Goal: Task Accomplishment & Management: Use online tool/utility

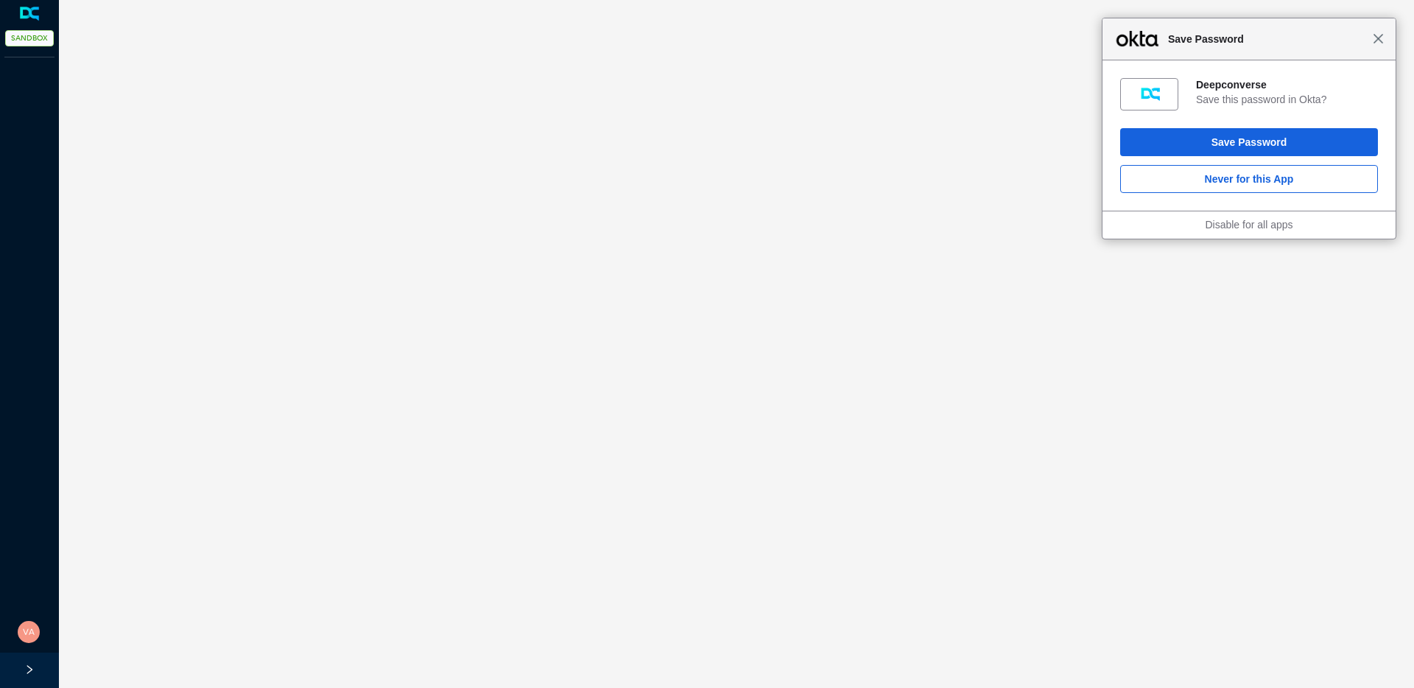
click at [1377, 39] on span "Close" at bounding box center [1377, 38] width 11 height 11
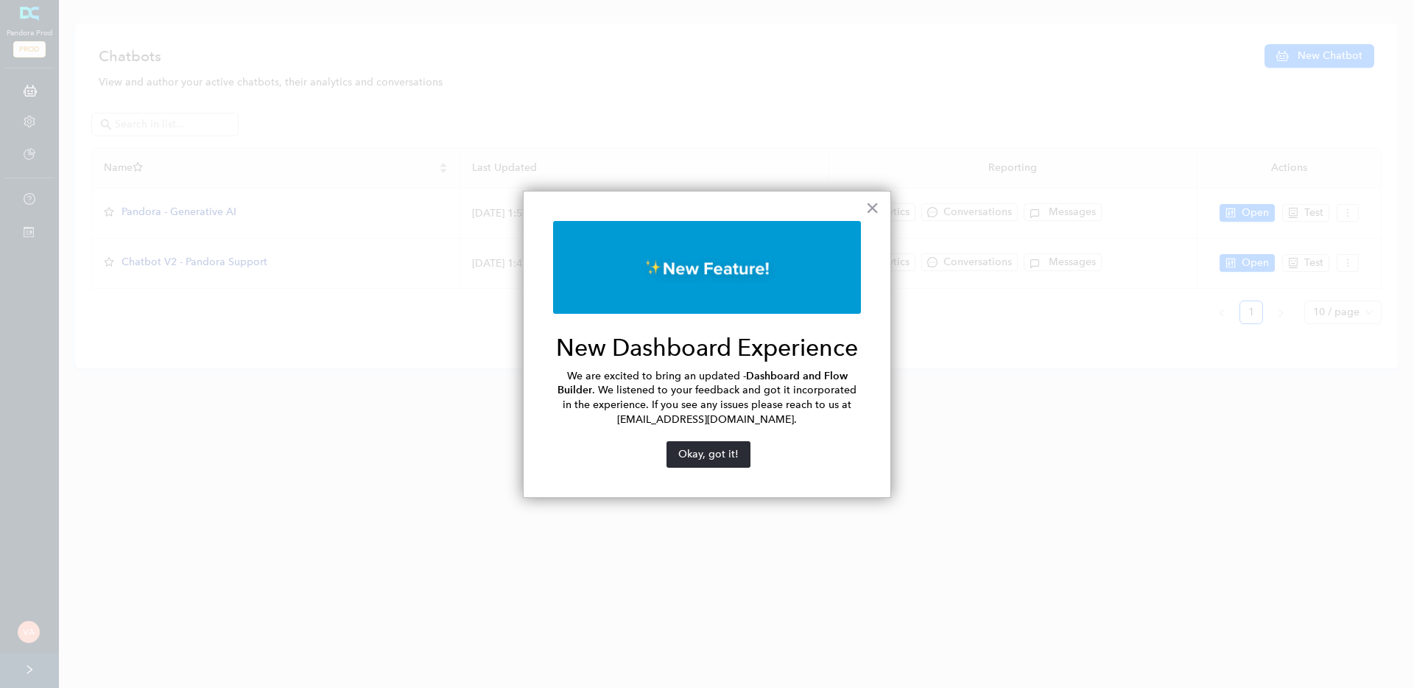
click at [861, 214] on div "× New Dashboard Experience We are excited to bring an updated - Dashboard and F…" at bounding box center [707, 345] width 368 height 308
click at [881, 203] on div "× New Dashboard Experience We are excited to bring an updated - Dashboard and F…" at bounding box center [707, 345] width 368 height 308
click at [870, 212] on button "×" at bounding box center [872, 208] width 14 height 24
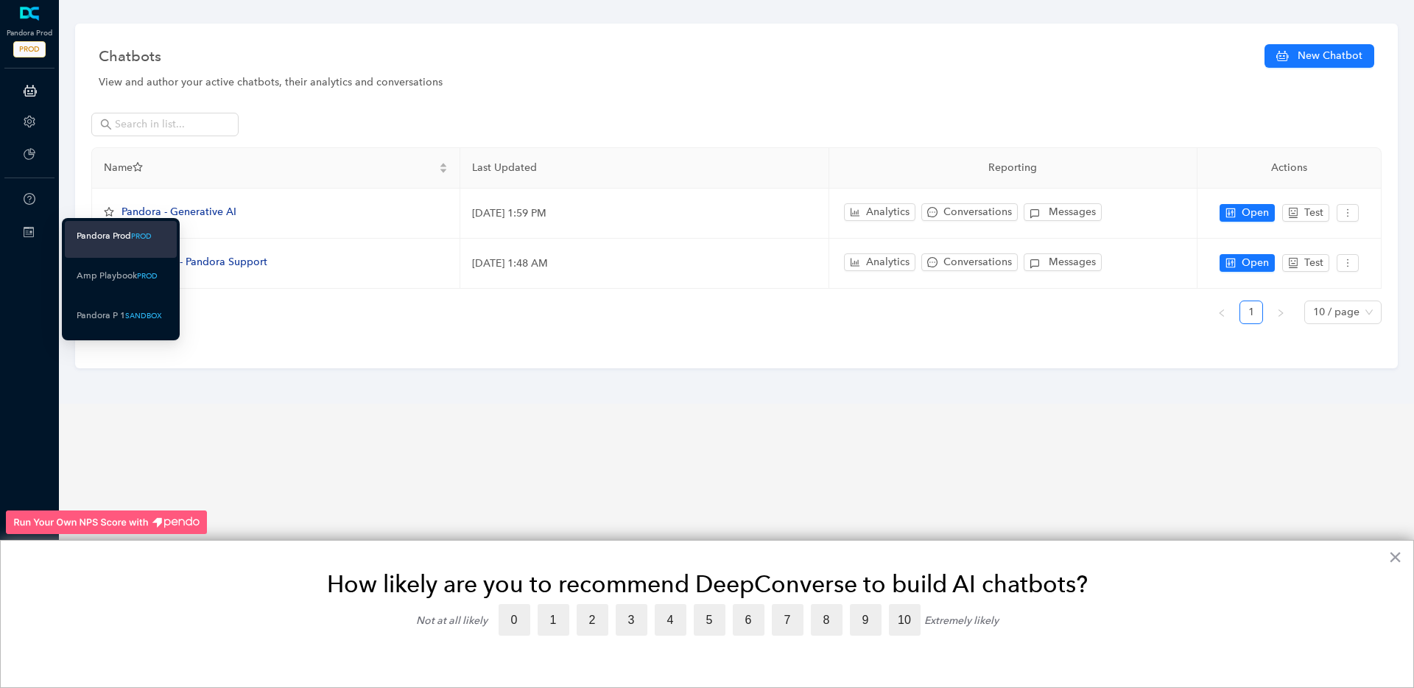
click at [29, 233] on rect at bounding box center [30, 231] width 2 height 2
click at [122, 317] on div "Pandora P 1" at bounding box center [101, 315] width 49 height 18
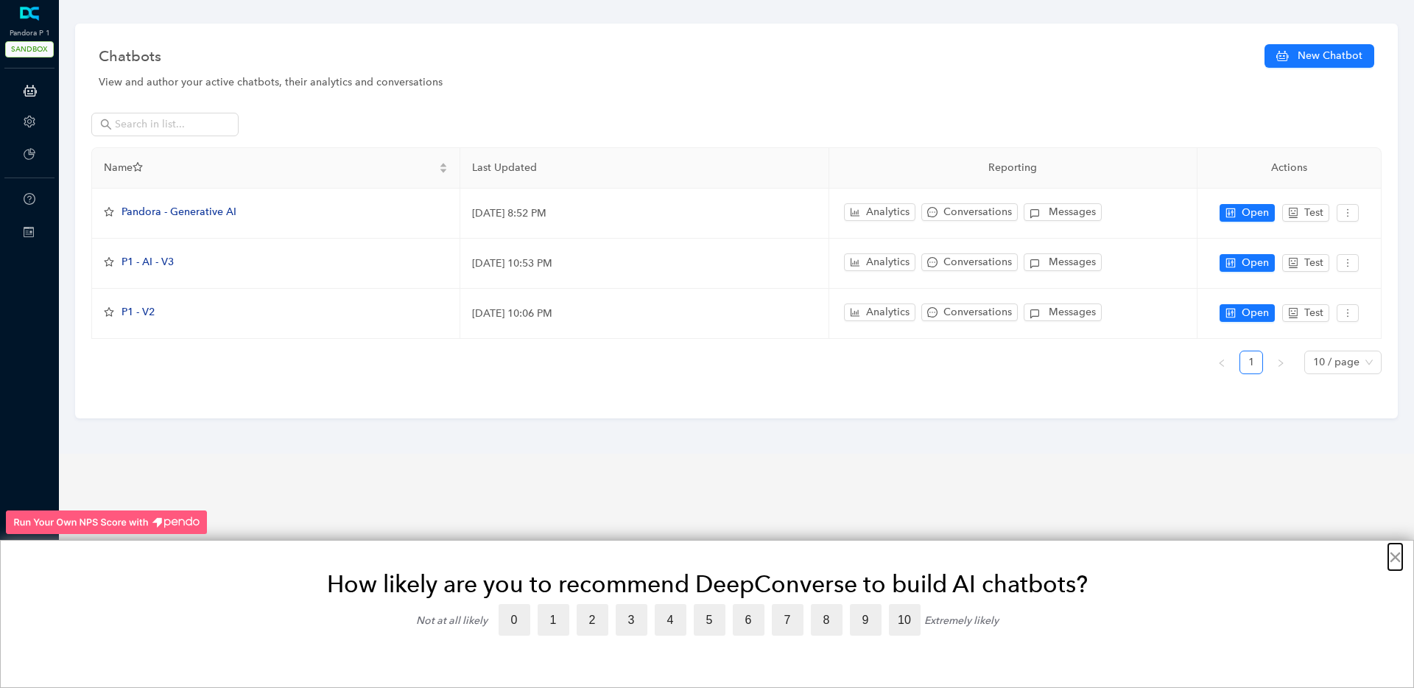
click at [1393, 562] on button "×" at bounding box center [1395, 557] width 14 height 24
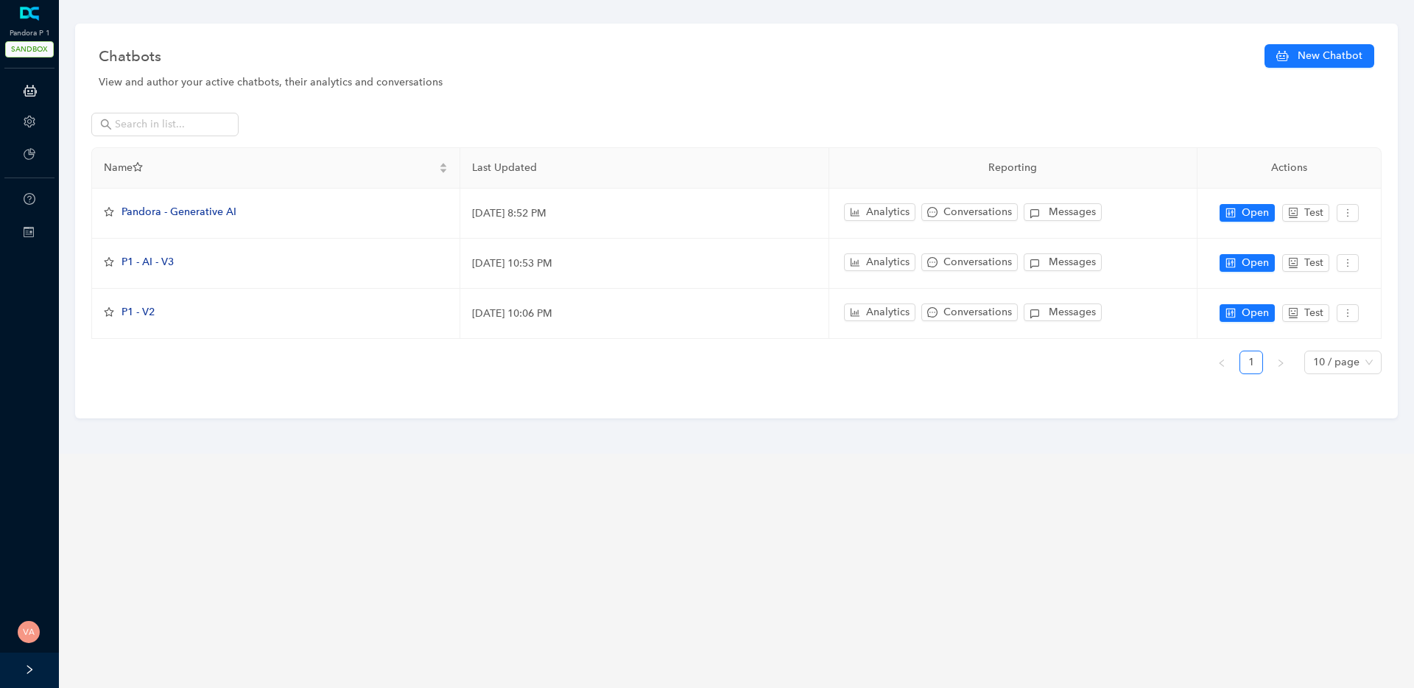
click at [29, 234] on rect at bounding box center [29, 234] width 7 height 1
click at [236, 490] on main "Chatbots New Chatbot View and author your active chatbots, their analytics and …" at bounding box center [736, 344] width 1355 height 688
click at [34, 664] on icon "right" at bounding box center [29, 669] width 10 height 10
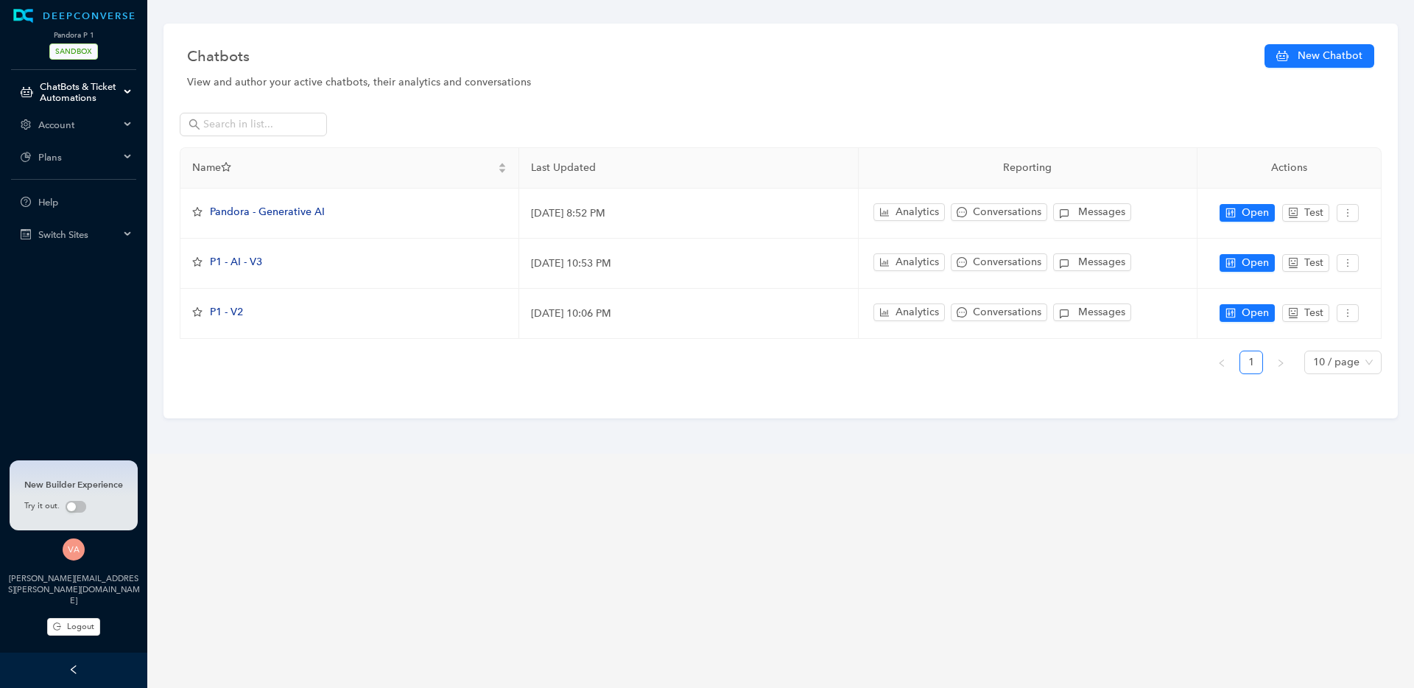
click at [238, 510] on main "Chatbots New Chatbot View and author your active chatbots, their analytics and …" at bounding box center [780, 344] width 1266 height 688
click at [113, 239] on span "Switch Sites" at bounding box center [78, 234] width 81 height 11
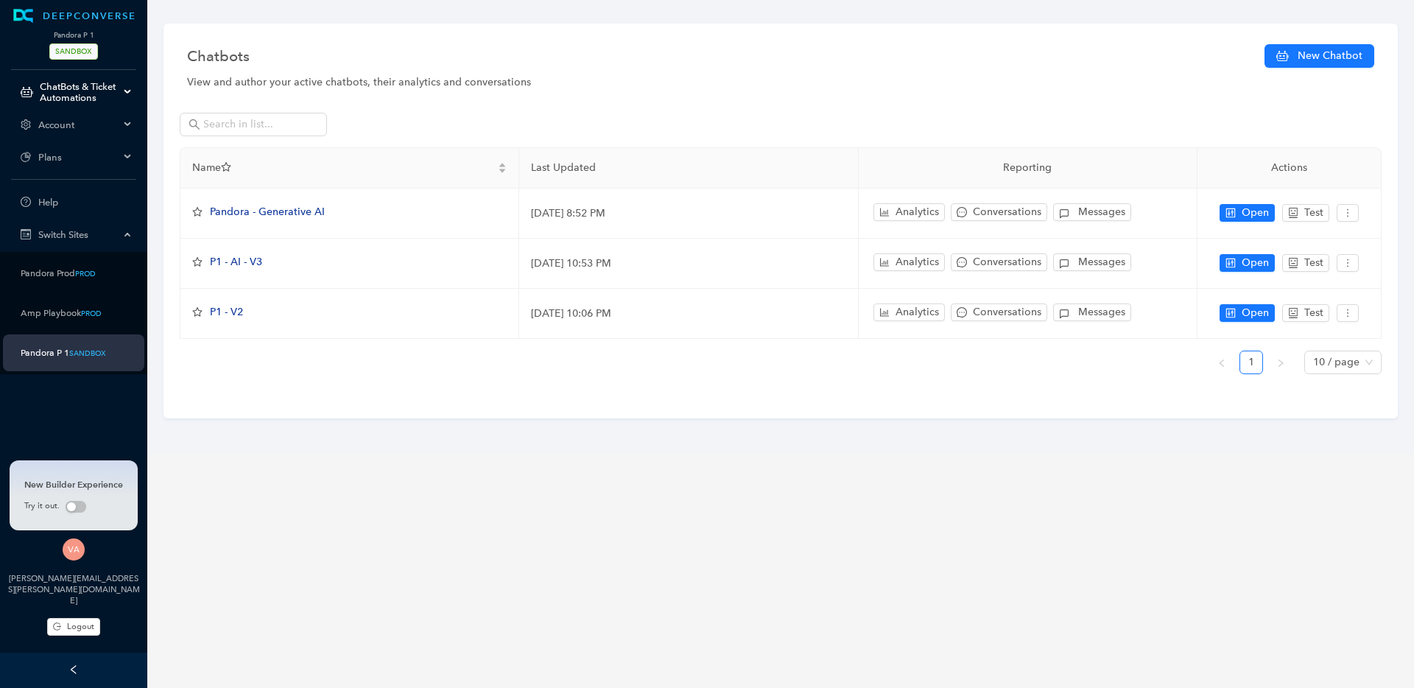
click at [245, 378] on div "Name Last Updated Reporting Actions Pandora - Generative AI May 25, 2023 8:52 P…" at bounding box center [781, 266] width 1202 height 239
click at [108, 229] on span "Switch Sites" at bounding box center [78, 234] width 81 height 11
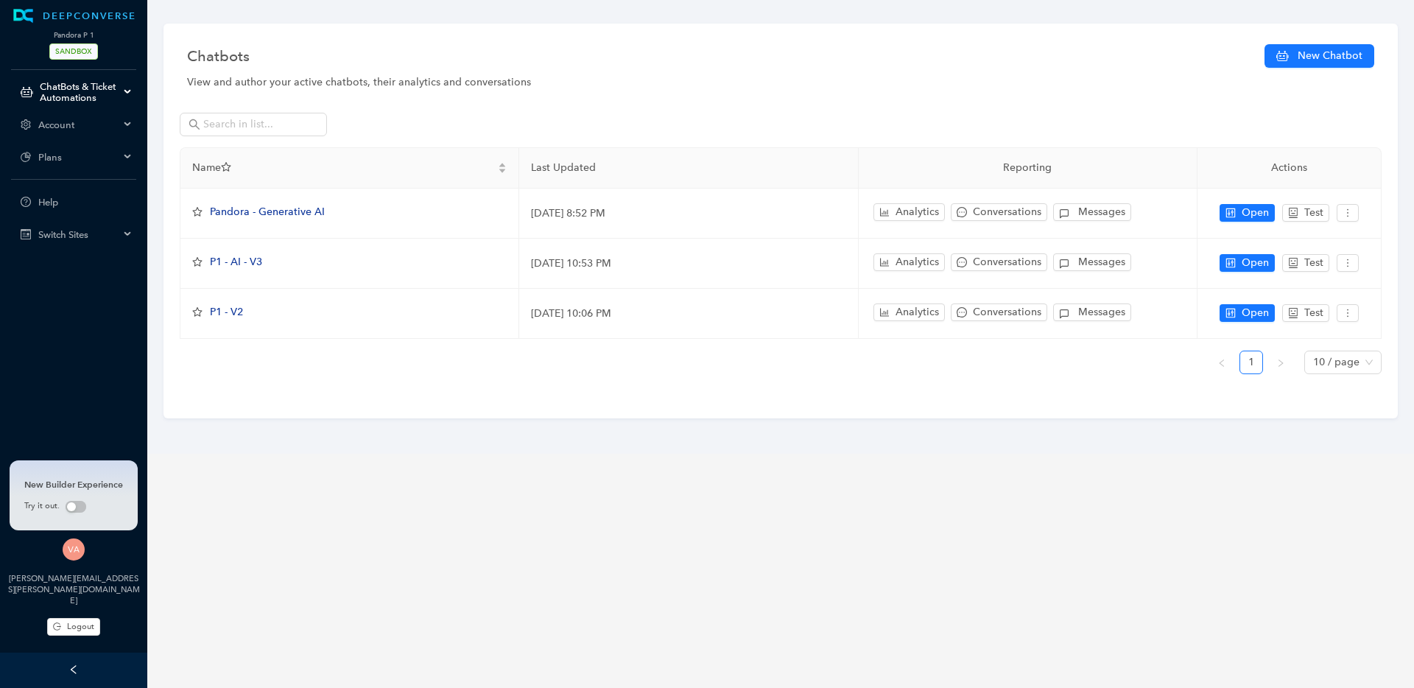
click at [319, 462] on main "Chatbots New Chatbot View and author your active chatbots, their analytics and …" at bounding box center [780, 344] width 1266 height 688
click at [117, 240] on div "Switch Sites" at bounding box center [73, 233] width 141 height 29
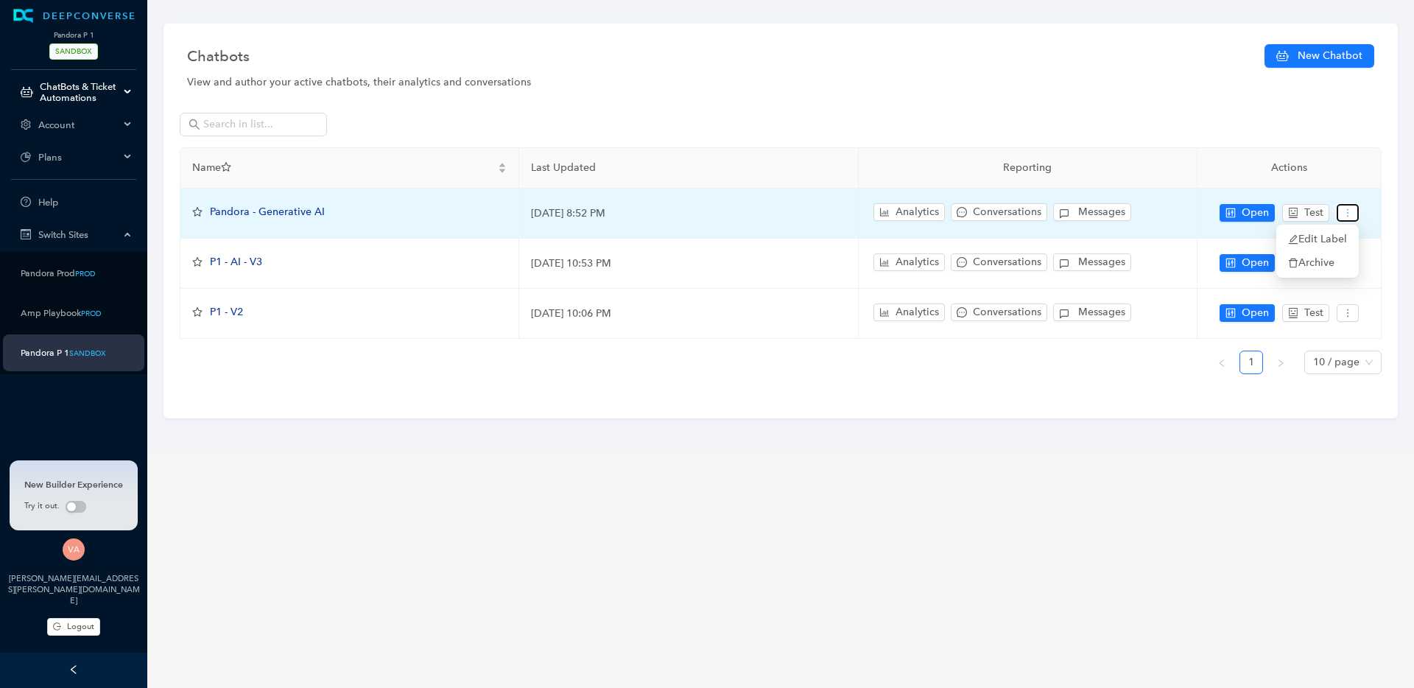
click at [1350, 214] on icon "more" at bounding box center [1347, 213] width 10 height 10
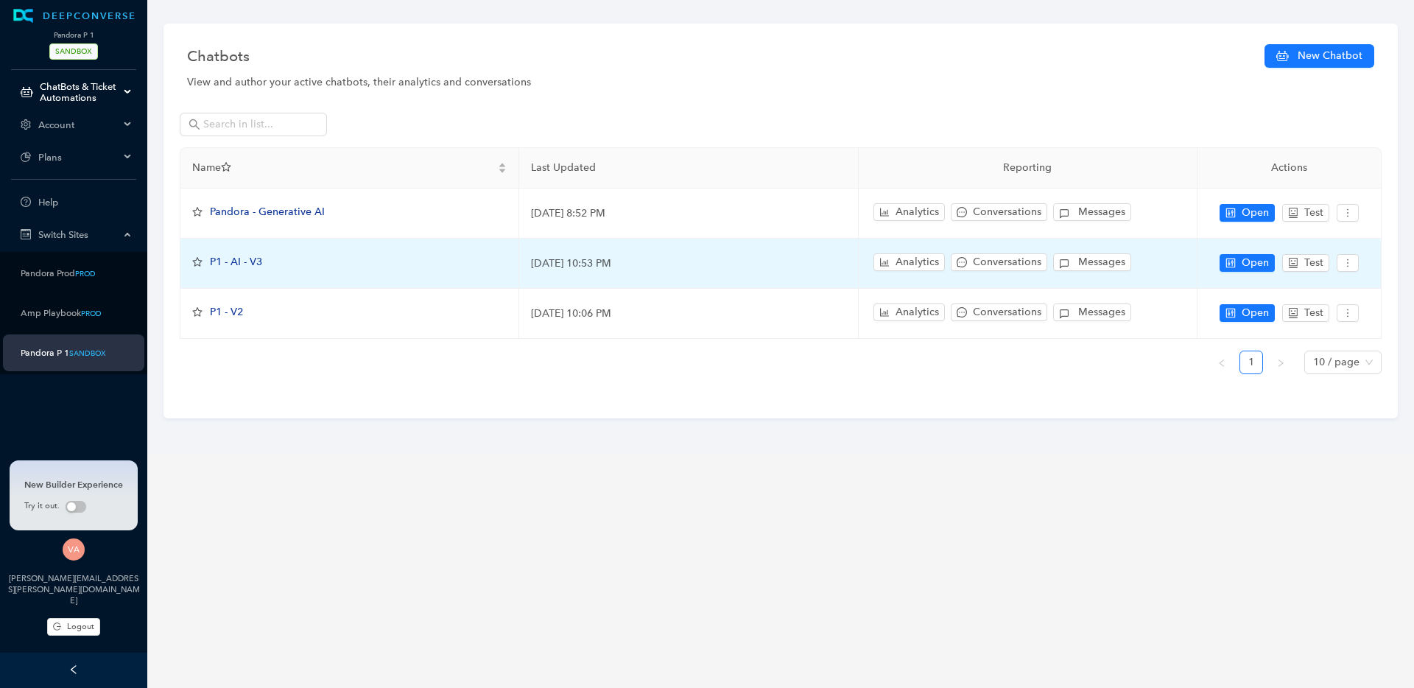
click at [1377, 264] on td "Open Test" at bounding box center [1289, 264] width 184 height 50
click at [1355, 259] on button "button" at bounding box center [1347, 263] width 22 height 18
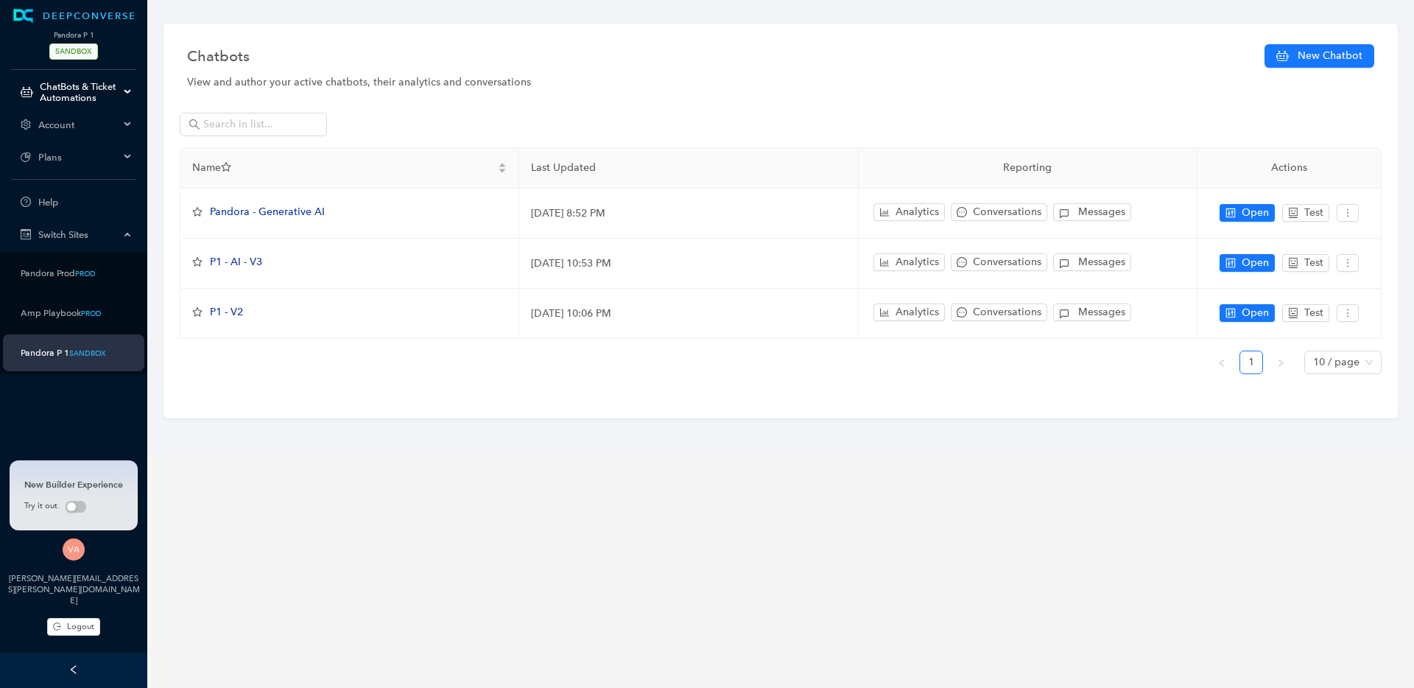
click at [1060, 417] on div "Chatbots New Chatbot View and author your active chatbots, their analytics and …" at bounding box center [780, 221] width 1234 height 395
click at [1040, 416] on div "Chatbots New Chatbot View and author your active chatbots, their analytics and …" at bounding box center [780, 221] width 1234 height 395
click at [465, 510] on main "Chatbots New Chatbot View and author your active chatbots, their analytics and …" at bounding box center [780, 344] width 1266 height 688
